Goal: Transaction & Acquisition: Purchase product/service

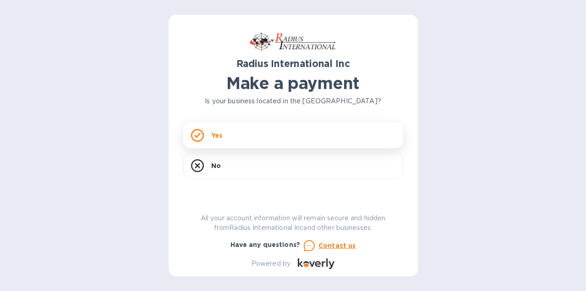
click at [213, 132] on p "Yes" at bounding box center [216, 135] width 11 height 9
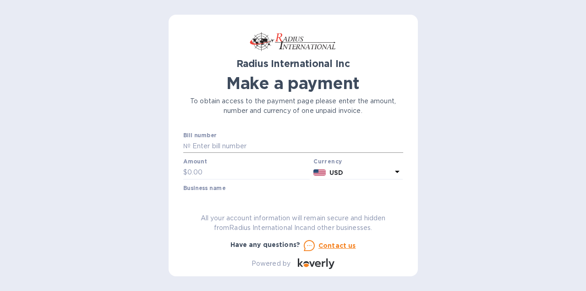
scroll to position [6, 0]
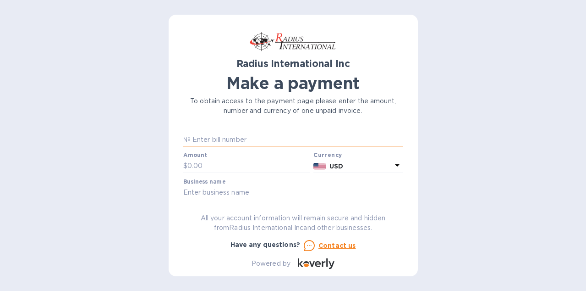
click at [207, 140] on input "text" at bounding box center [297, 140] width 213 height 14
paste input "SSI00095684/A"
type input "SSI00095684/A"
click at [209, 165] on input "text" at bounding box center [248, 166] width 123 height 14
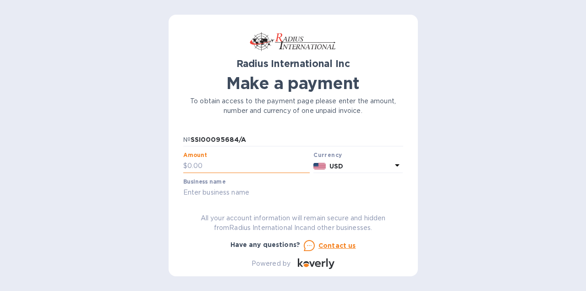
paste input "1,302.50"
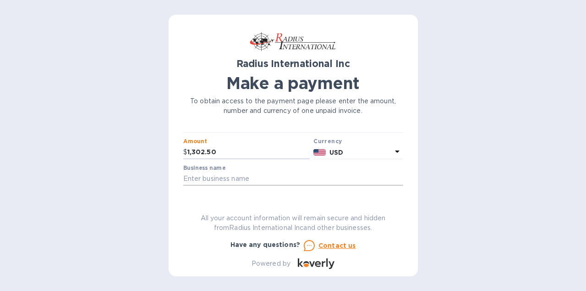
scroll to position [31, 0]
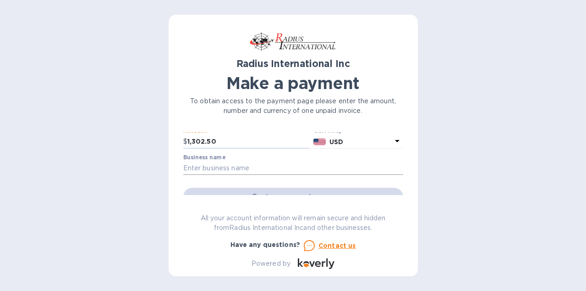
type input "1,302.50"
click at [263, 169] on input "text" at bounding box center [293, 168] width 220 height 14
type input "High Temp Masking Supply LLC"
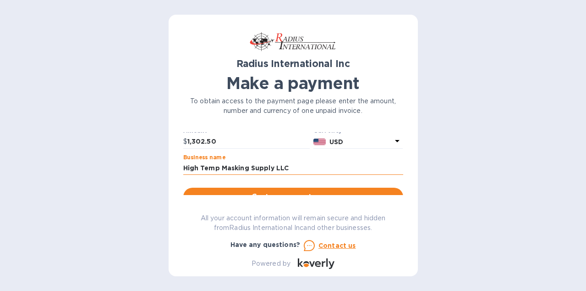
scroll to position [55, 0]
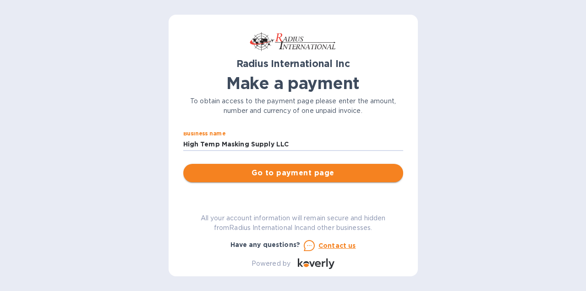
click at [277, 172] on span "Go to payment page" at bounding box center [293, 172] width 205 height 11
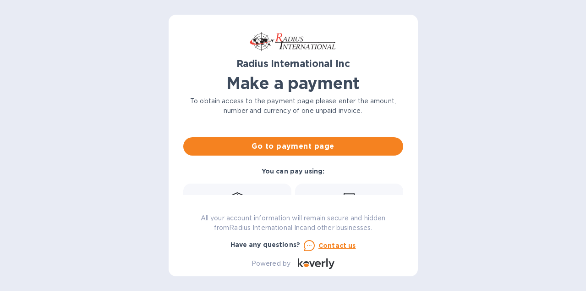
scroll to position [108, 0]
